Goal: Task Accomplishment & Management: Complete application form

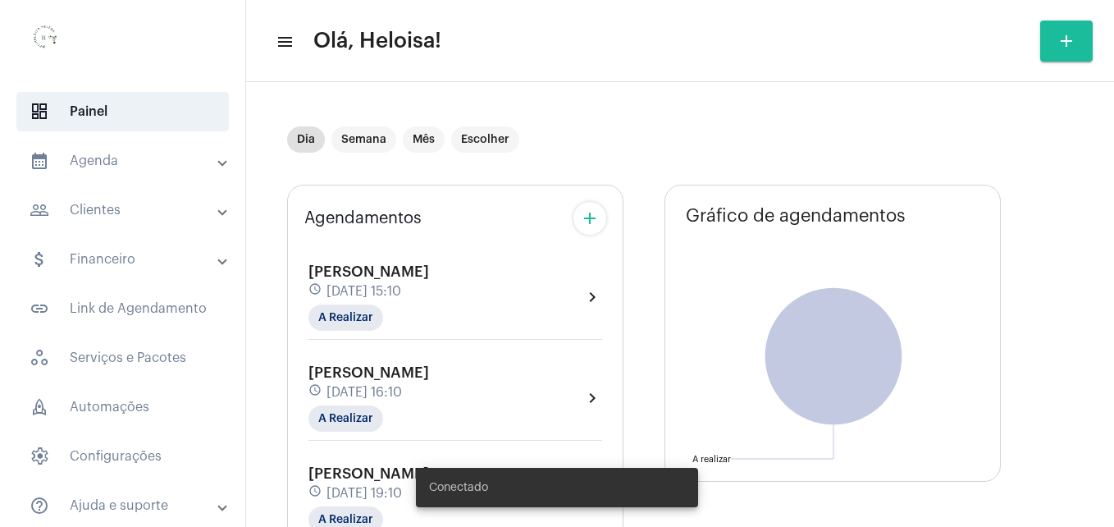
click at [596, 221] on mat-icon "add" at bounding box center [590, 218] width 20 height 20
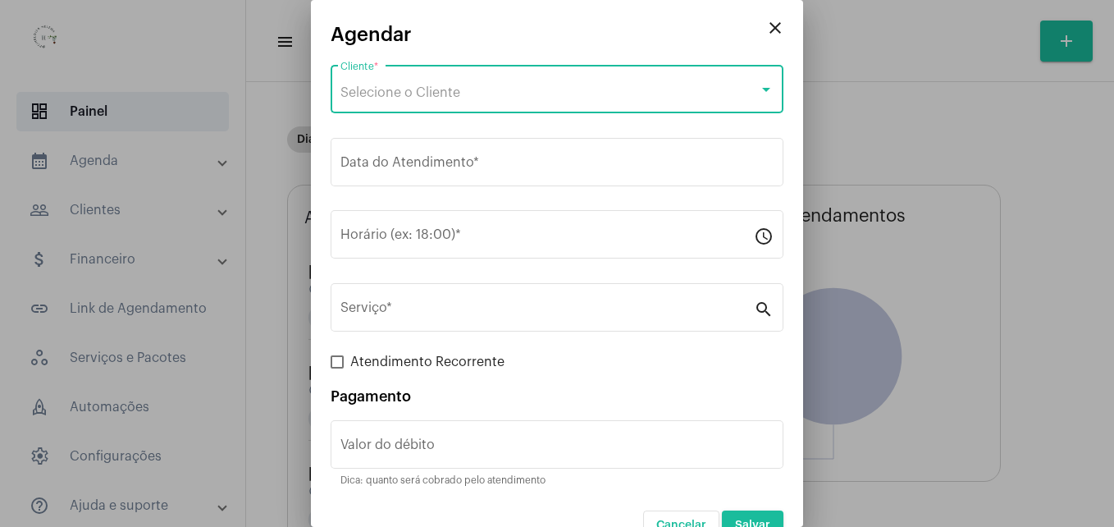
click at [465, 87] on div "Selecione o Cliente" at bounding box center [549, 92] width 418 height 15
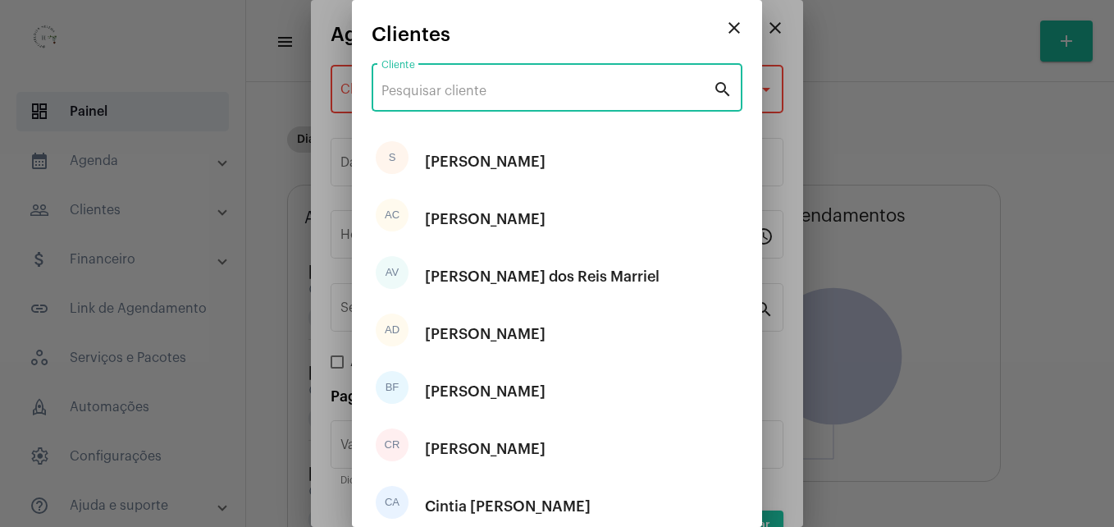
click at [476, 94] on input "Cliente" at bounding box center [546, 91] width 331 height 15
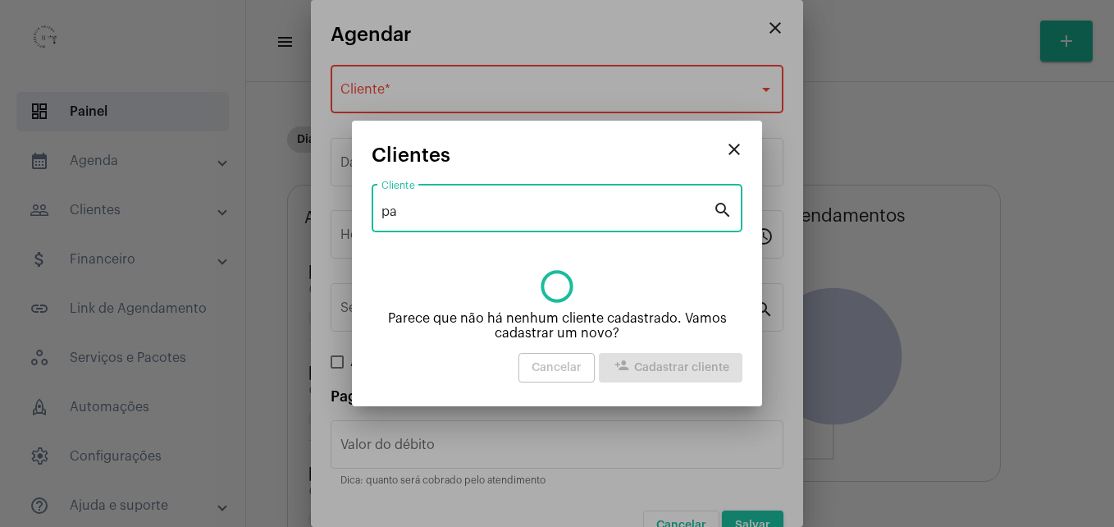
type input "p"
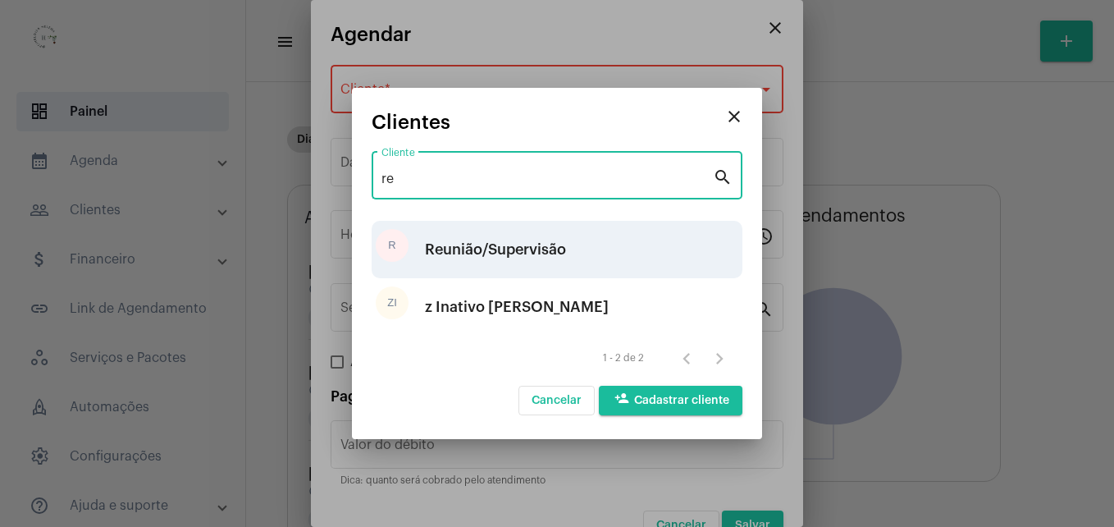
type input "re"
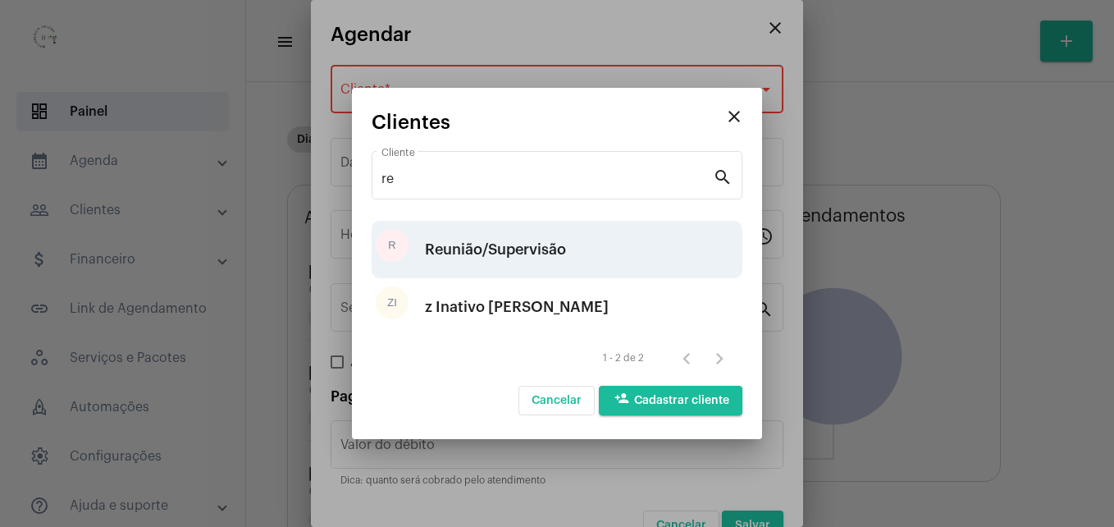
click at [495, 258] on div "Reunião/Supervisão" at bounding box center [495, 249] width 141 height 49
type input "R$ 0"
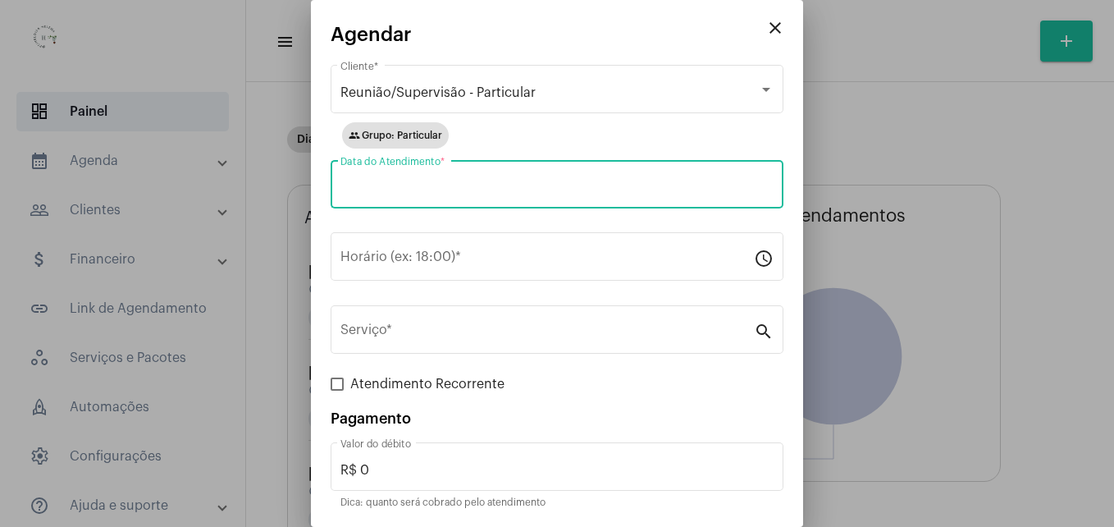
click at [474, 181] on input "Data do Atendimento *" at bounding box center [556, 187] width 433 height 15
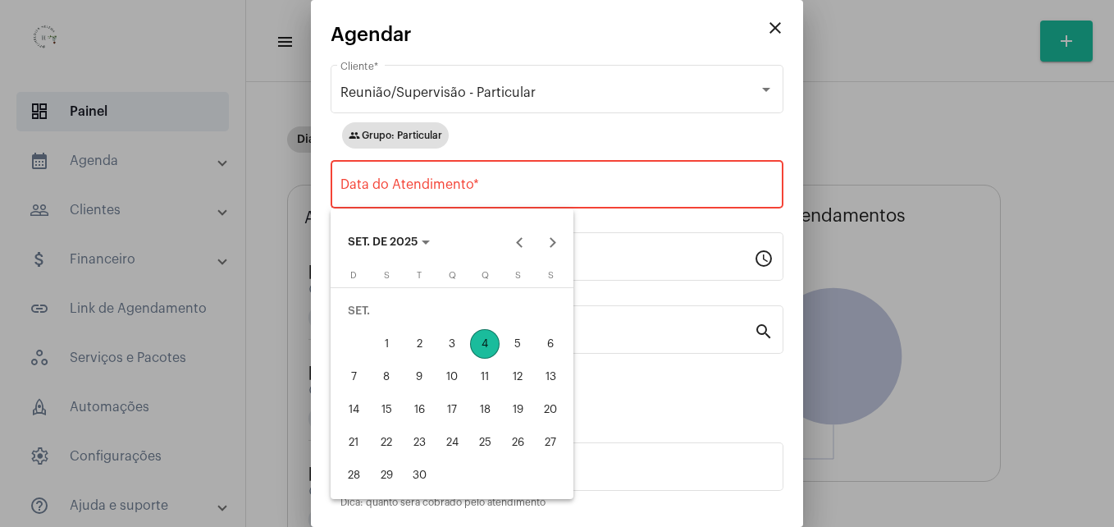
click at [392, 377] on div "8" at bounding box center [387, 377] width 30 height 30
type input "[DATE]"
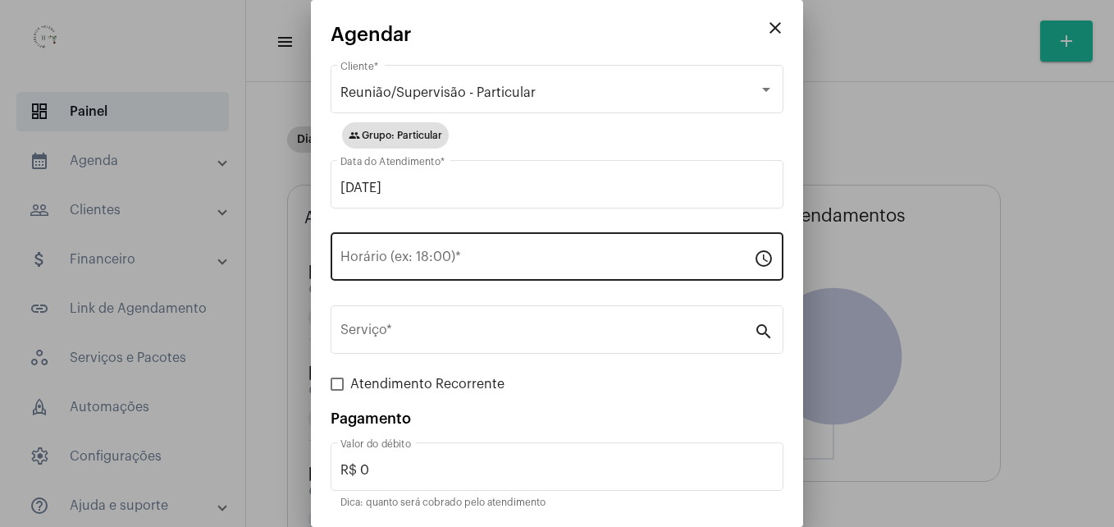
click at [488, 245] on div "Horário (ex: 18:00) *" at bounding box center [546, 255] width 413 height 52
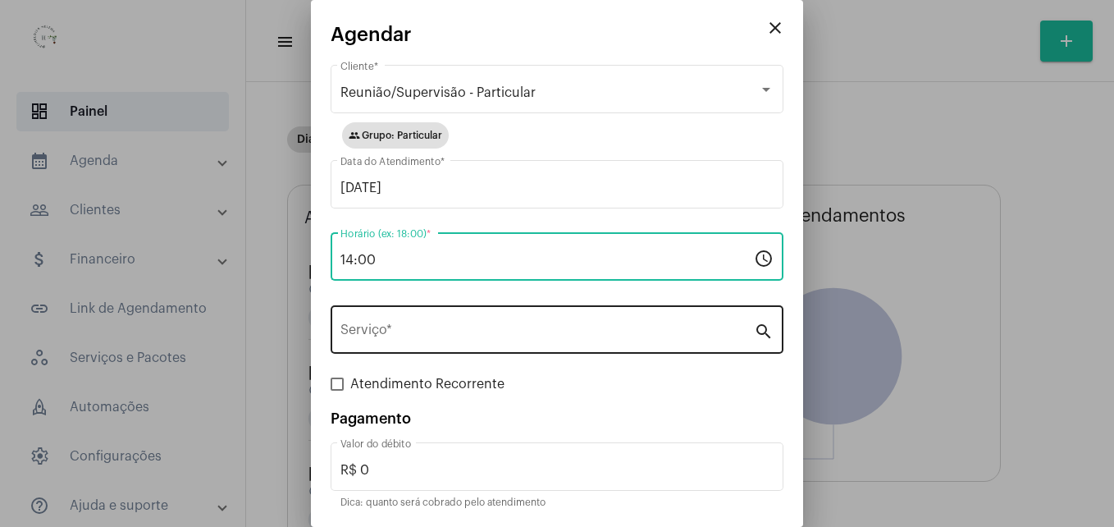
type input "14:00"
click at [478, 331] on input "Serviço *" at bounding box center [546, 333] width 413 height 15
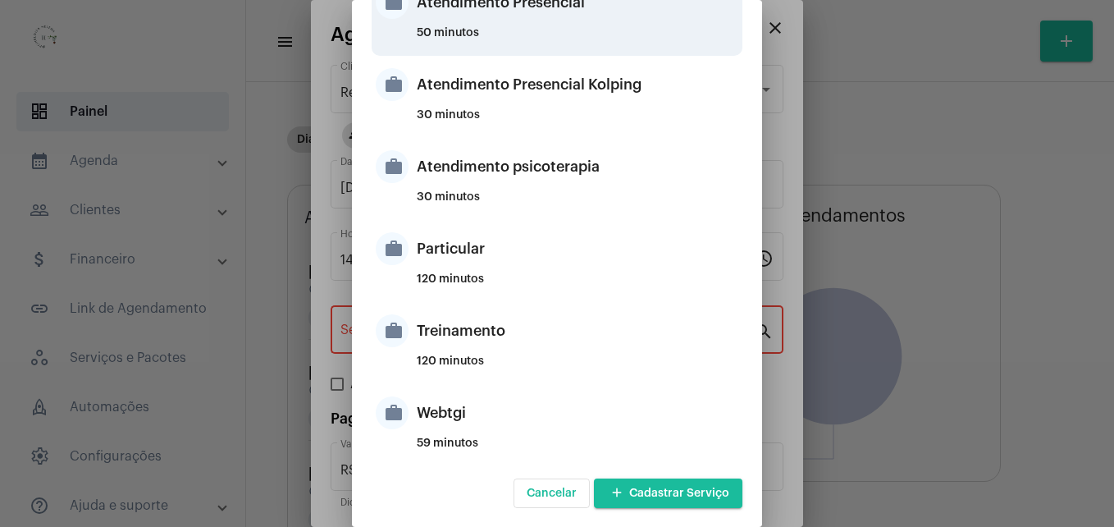
scroll to position [445, 0]
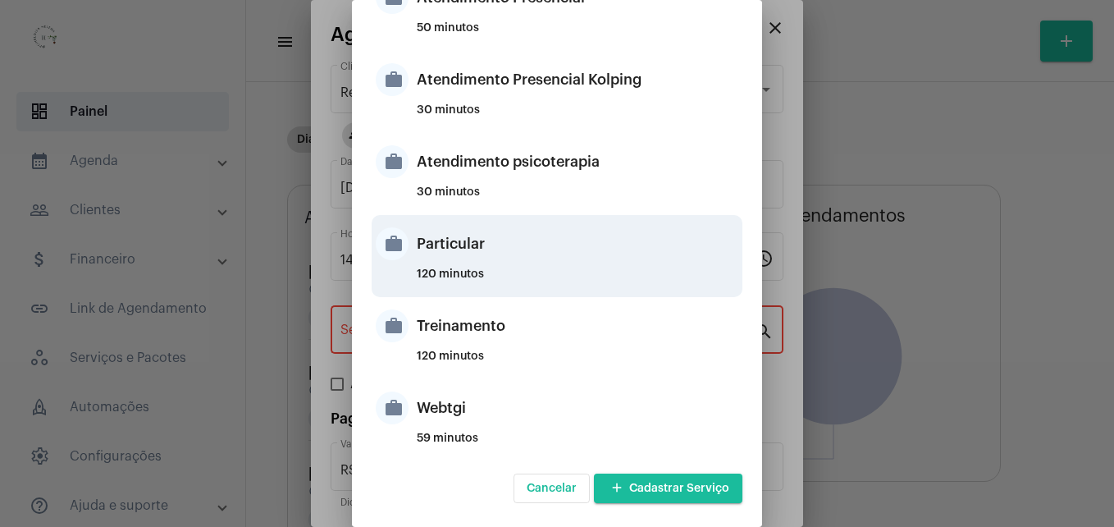
click at [507, 254] on div "Particular" at bounding box center [578, 243] width 322 height 49
type input "Particular"
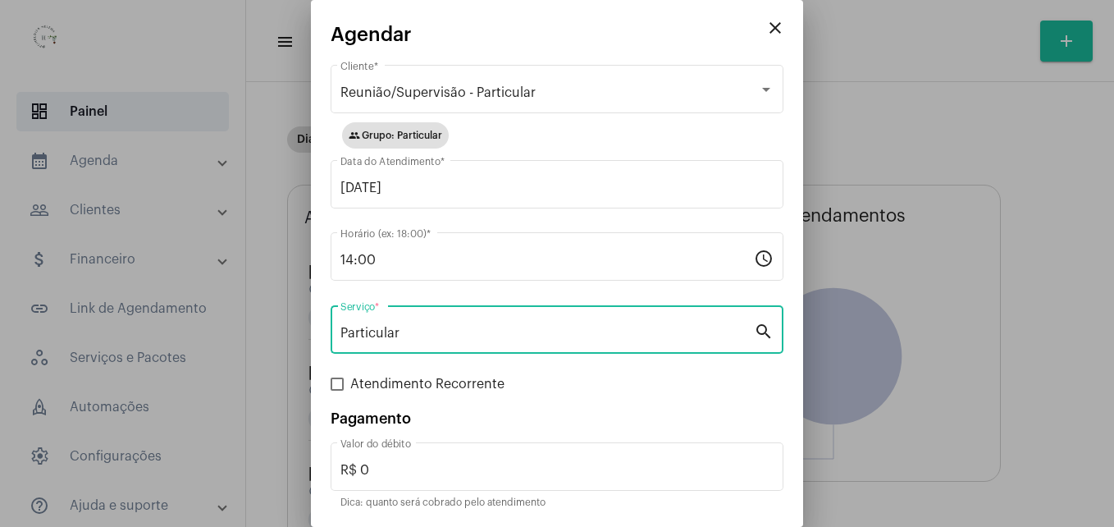
scroll to position [55, 0]
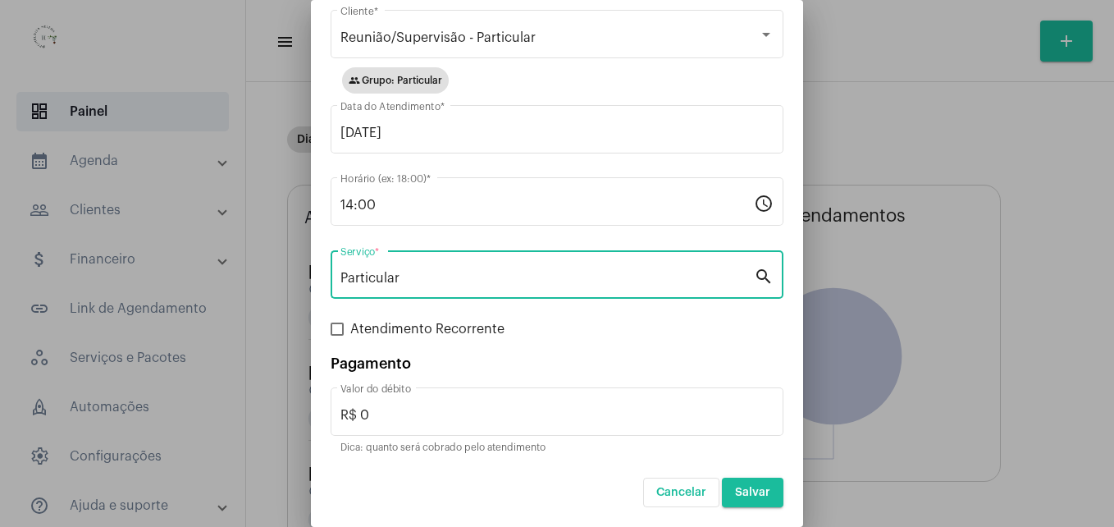
click at [749, 486] on span "Salvar" at bounding box center [752, 491] width 35 height 11
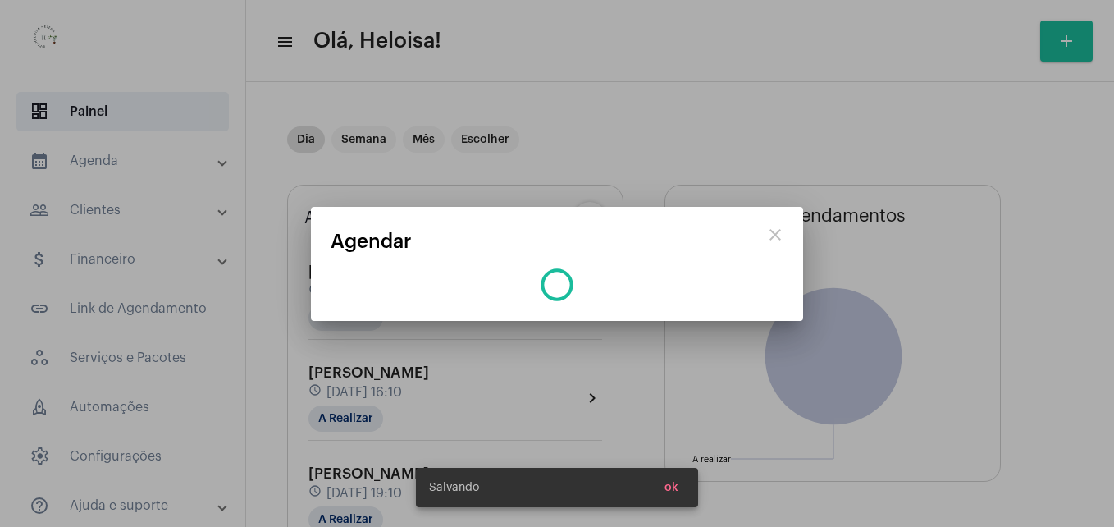
scroll to position [0, 0]
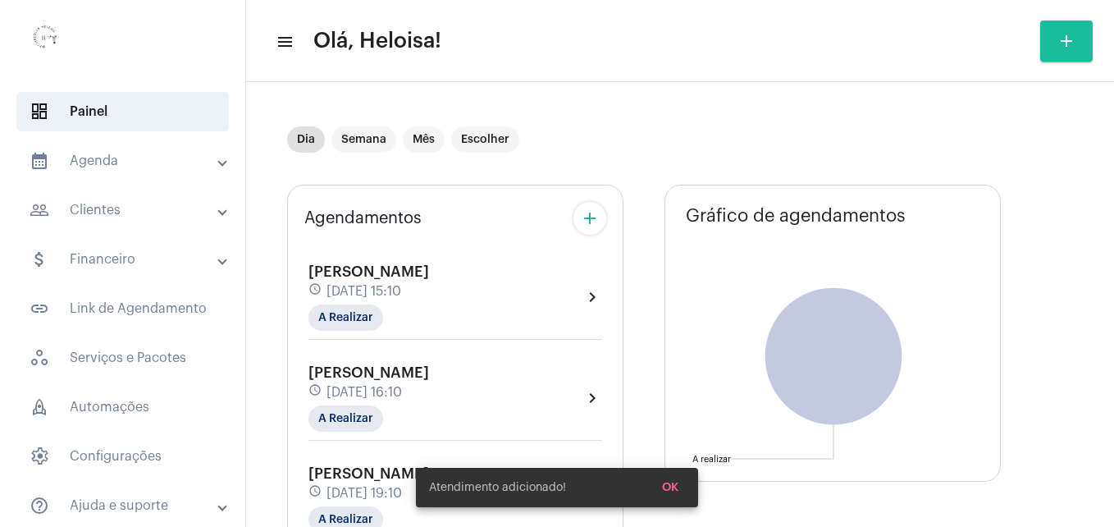
click at [579, 216] on button "add" at bounding box center [589, 218] width 33 height 33
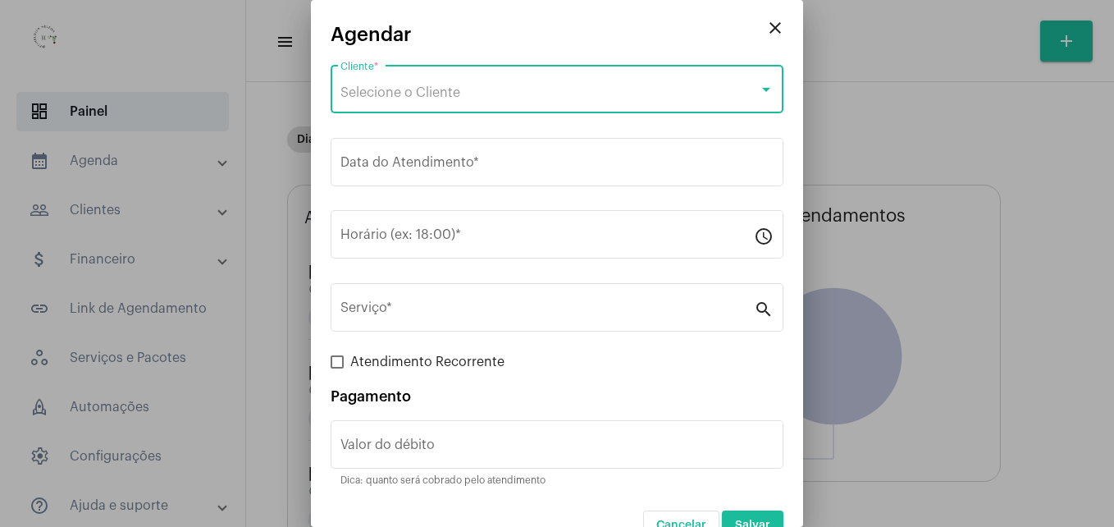
click at [410, 96] on span "Selecione o Cliente" at bounding box center [400, 92] width 120 height 13
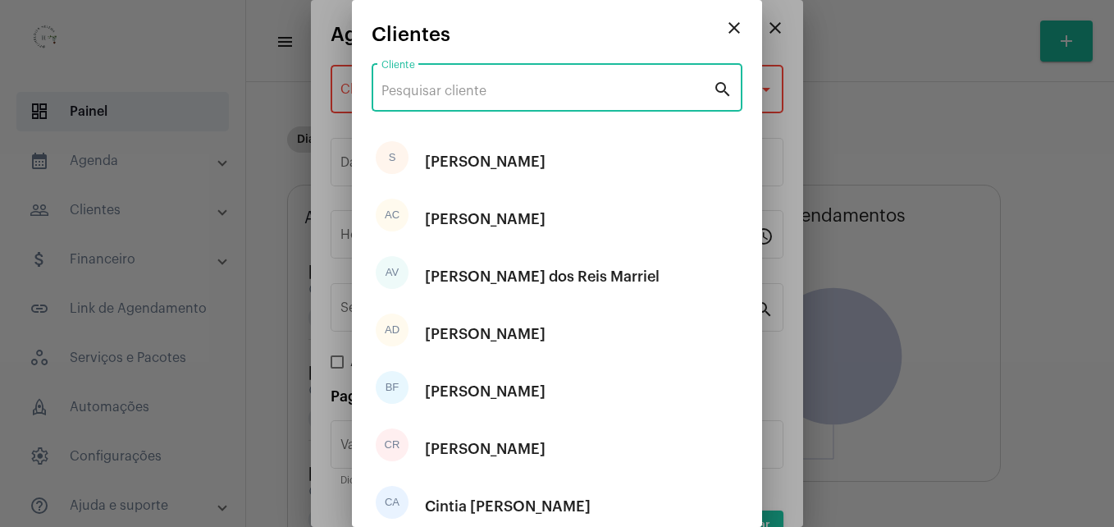
click at [435, 90] on input "Cliente" at bounding box center [546, 91] width 331 height 15
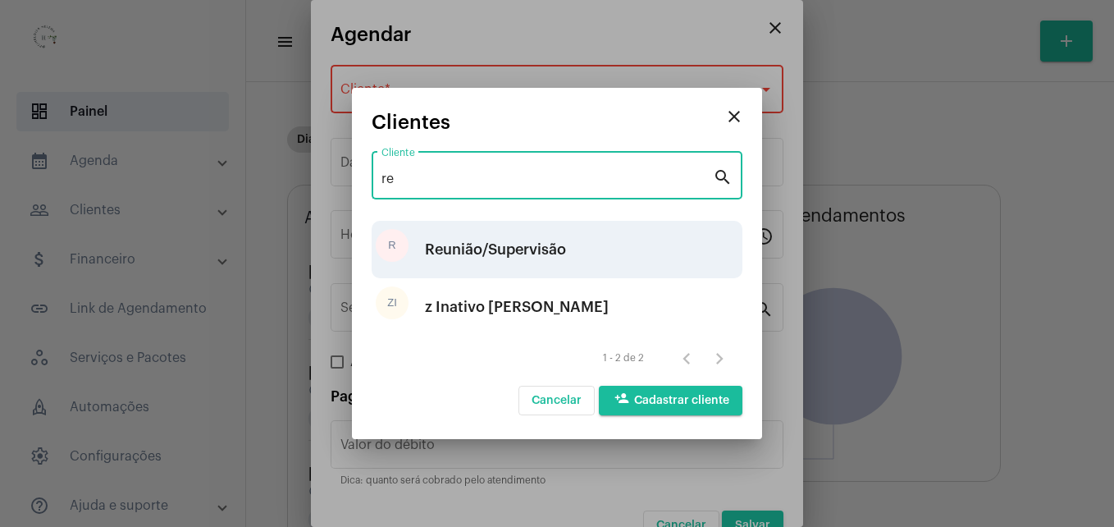
type input "re"
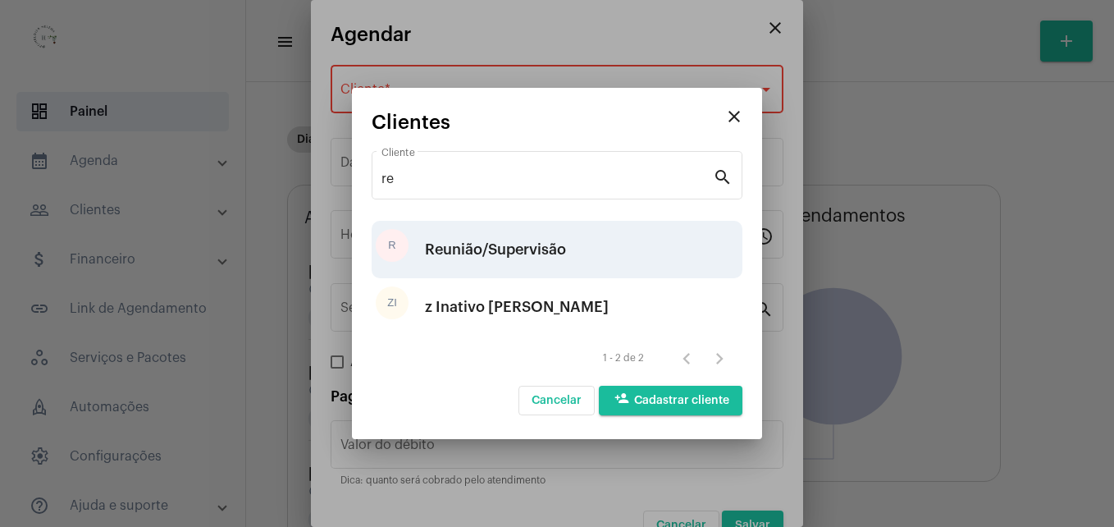
click at [450, 253] on div "Reunião/Supervisão" at bounding box center [495, 249] width 141 height 49
type input "R$ 0"
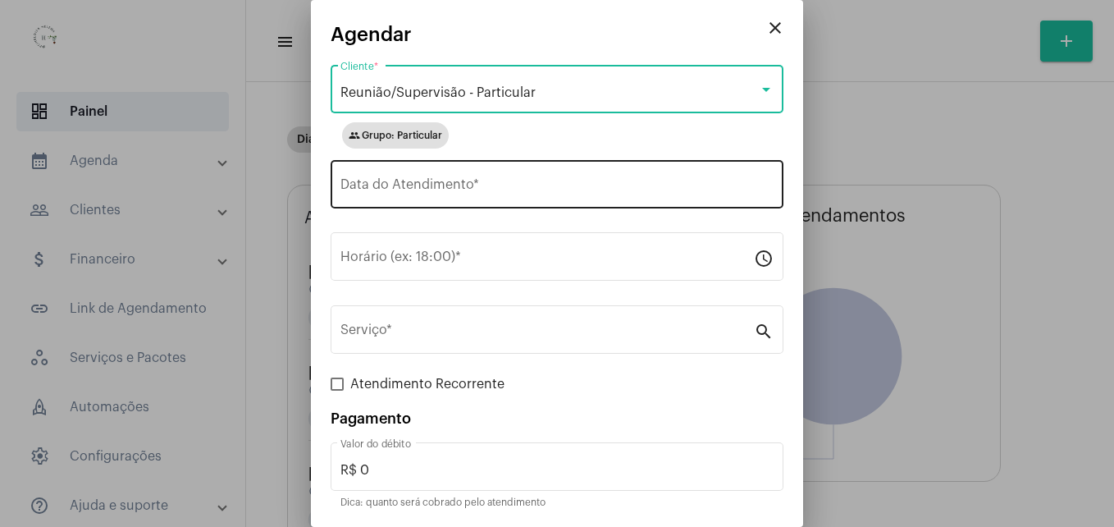
click at [406, 191] on input "Data do Atendimento *" at bounding box center [556, 187] width 433 height 15
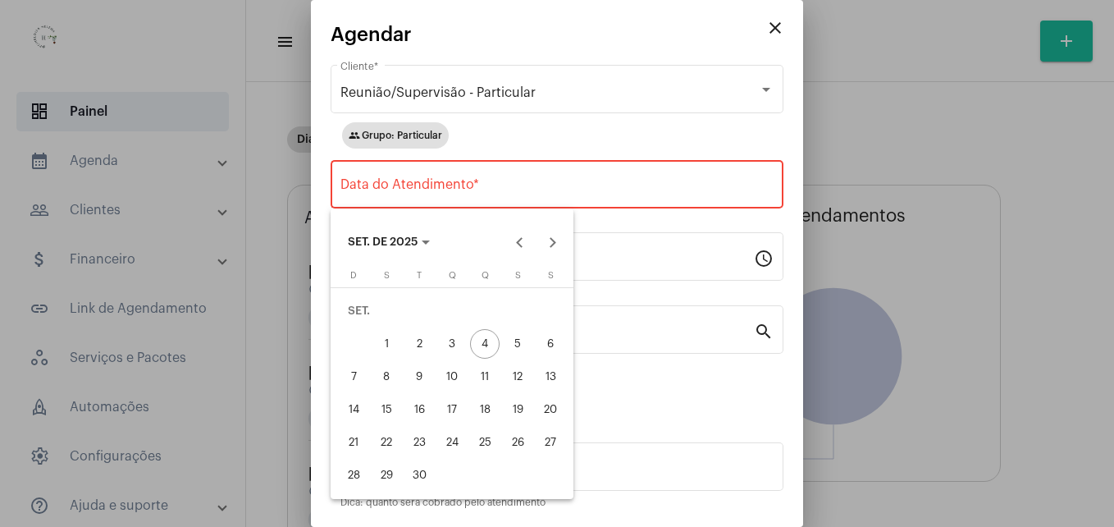
click at [522, 377] on div "12" at bounding box center [518, 377] width 30 height 30
type input "[DATE]"
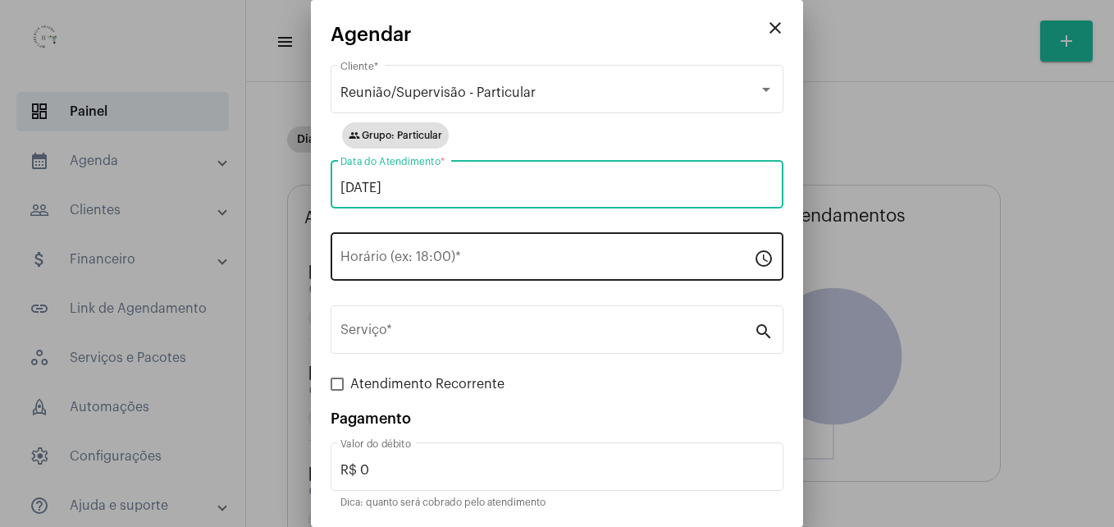
click at [405, 255] on input "Horário (ex: 18:00) *" at bounding box center [546, 260] width 413 height 15
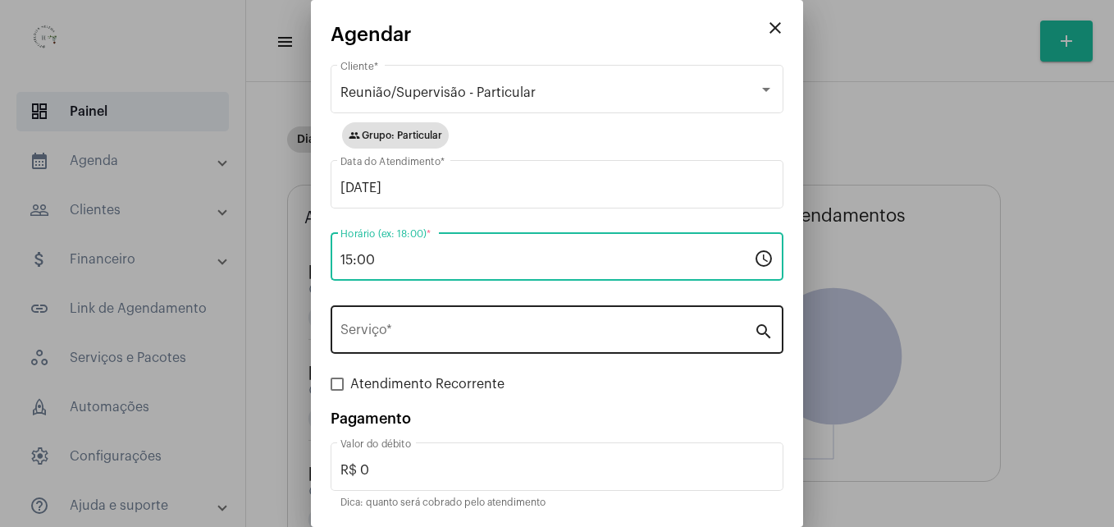
type input "15:00"
click at [422, 326] on div "Serviço *" at bounding box center [546, 328] width 413 height 52
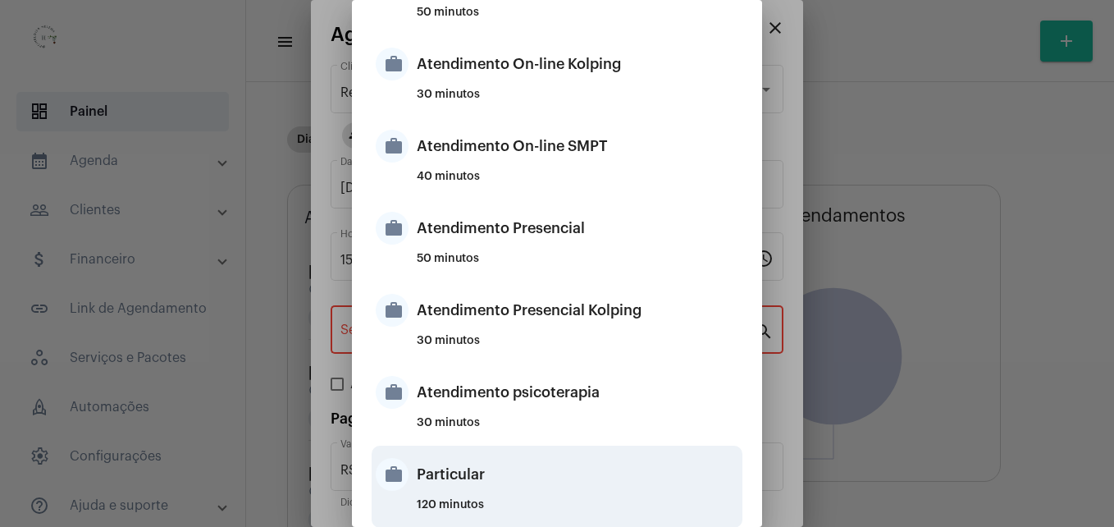
scroll to position [328, 0]
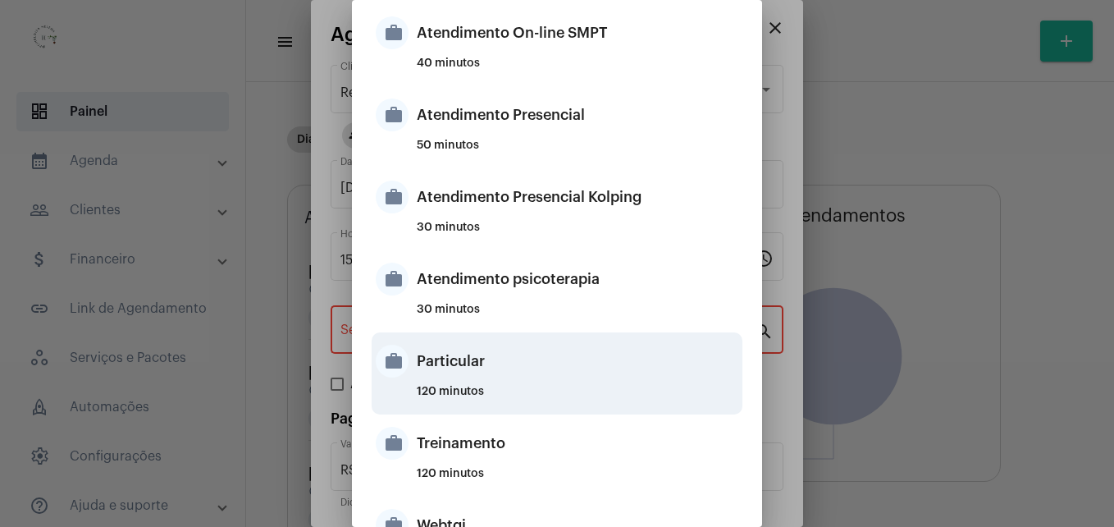
click at [461, 374] on div "Particular" at bounding box center [578, 360] width 322 height 49
type input "Particular"
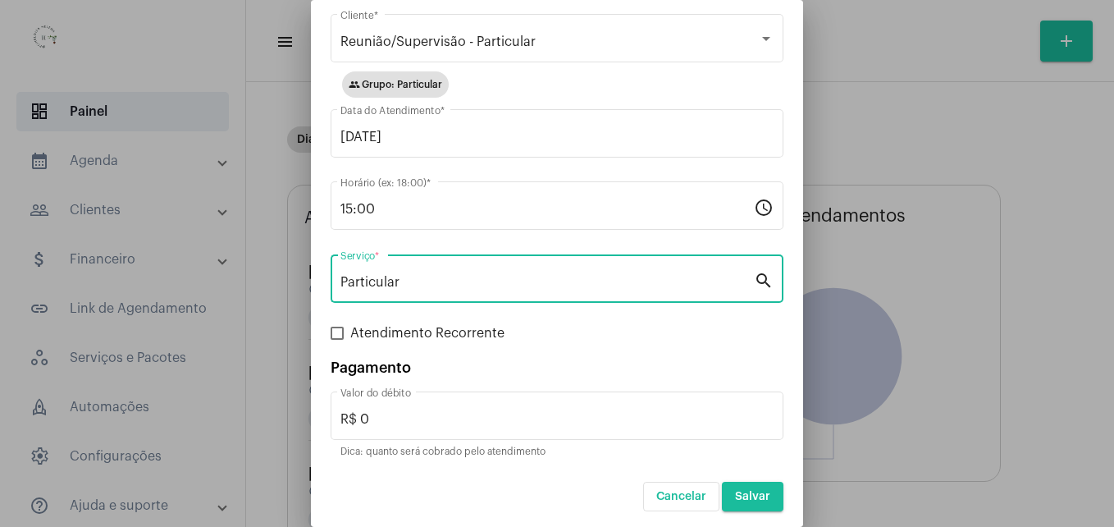
scroll to position [55, 0]
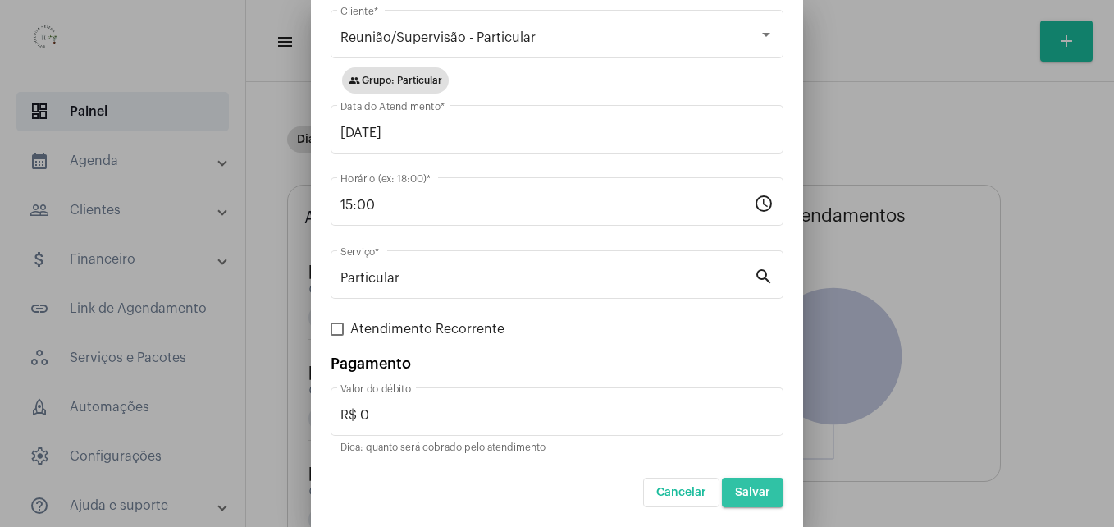
click at [746, 494] on span "Salvar" at bounding box center [752, 491] width 35 height 11
